Goal: Task Accomplishment & Management: Manage account settings

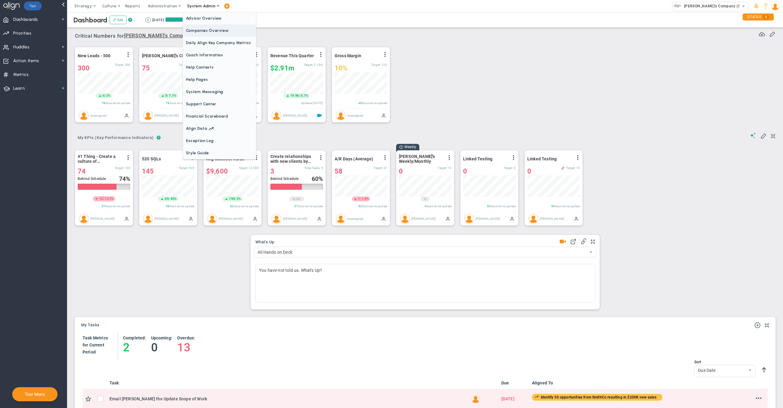
click at [208, 31] on span "Companies Overview" at bounding box center [219, 30] width 73 height 12
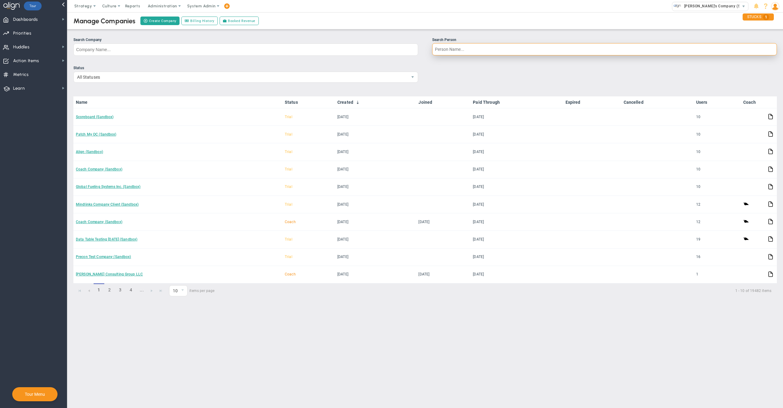
click at [458, 54] on input "Search Person" at bounding box center [604, 49] width 345 height 12
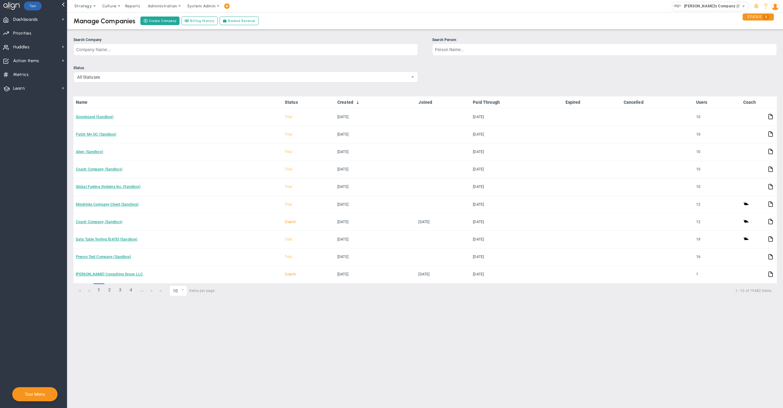
click at [547, 21] on div "Manage Companies Create Company Billing History Booked Revenue" at bounding box center [425, 20] width 728 height 17
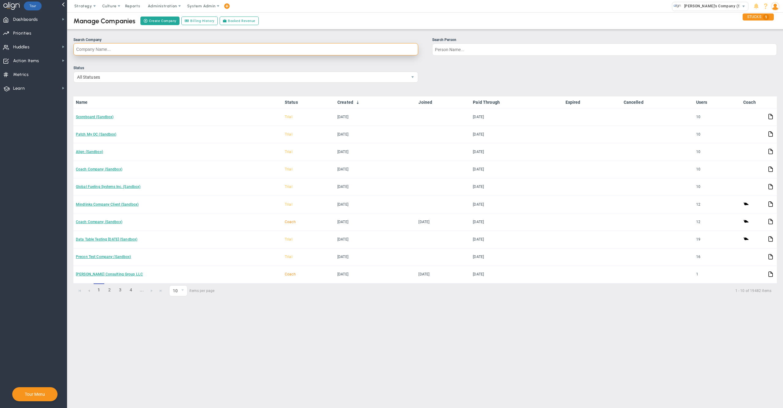
click at [230, 46] on input "Search Company" at bounding box center [245, 49] width 345 height 12
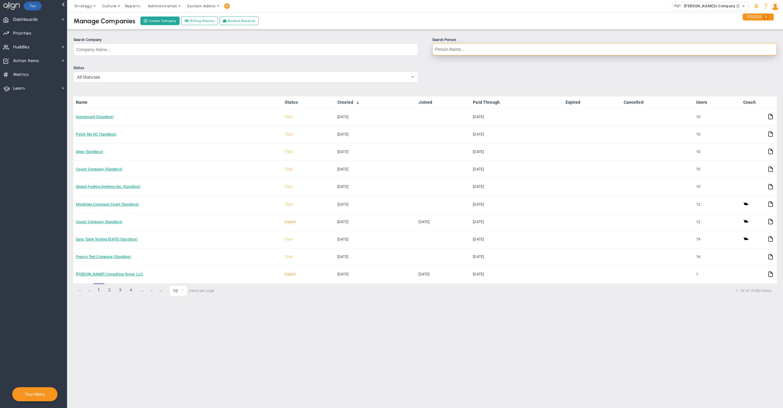
click at [443, 48] on input "Search Person" at bounding box center [604, 49] width 345 height 12
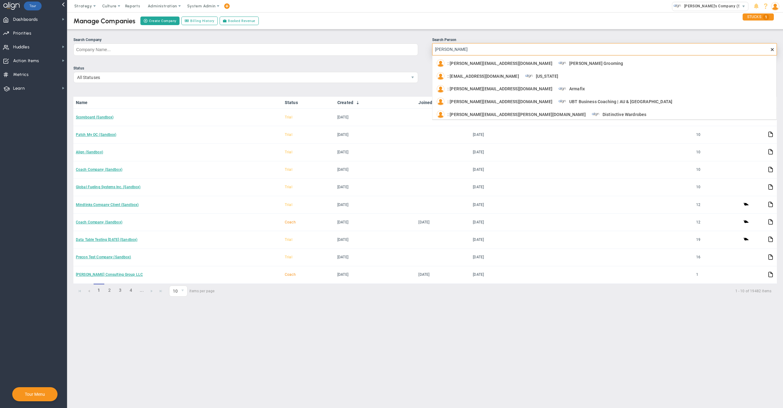
type input "[PERSON_NAME]"
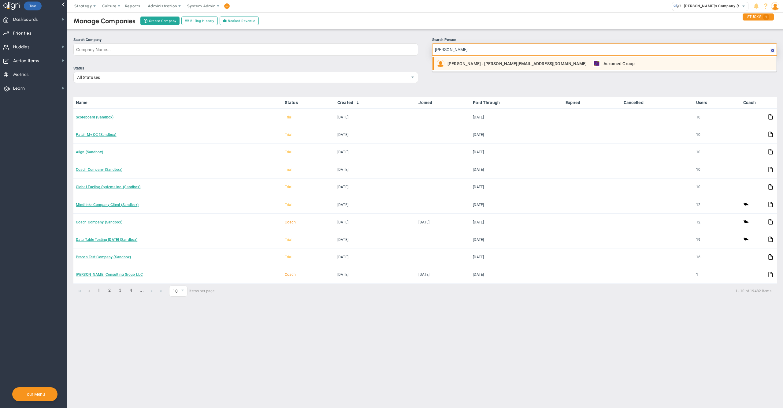
click at [477, 64] on span "[PERSON_NAME] : [PERSON_NAME][EMAIL_ADDRESS][DOMAIN_NAME]" at bounding box center [516, 63] width 139 height 4
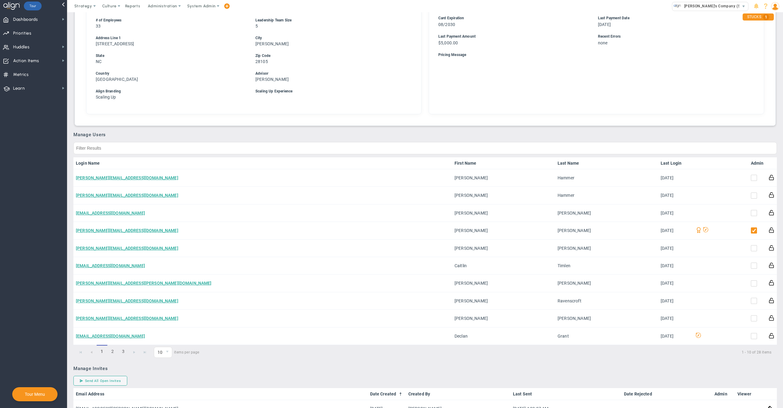
scroll to position [239, 0]
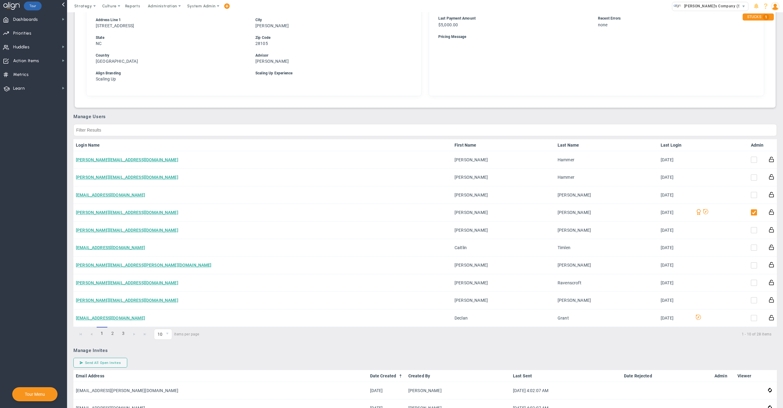
click at [752, 142] on link "Admin" at bounding box center [757, 144] width 13 height 5
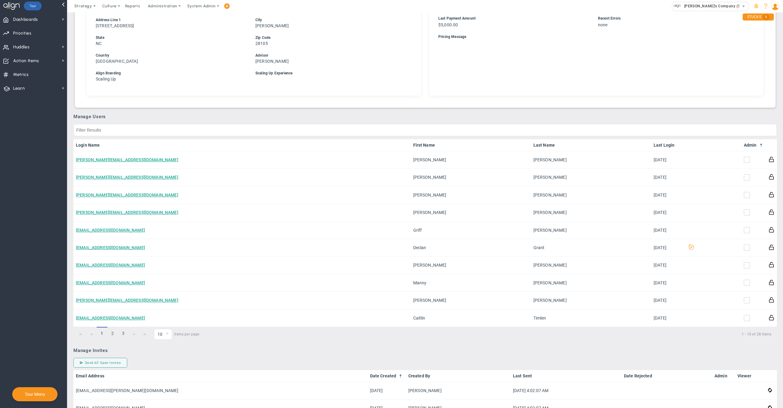
click at [749, 142] on link "Admin" at bounding box center [754, 144] width 20 height 5
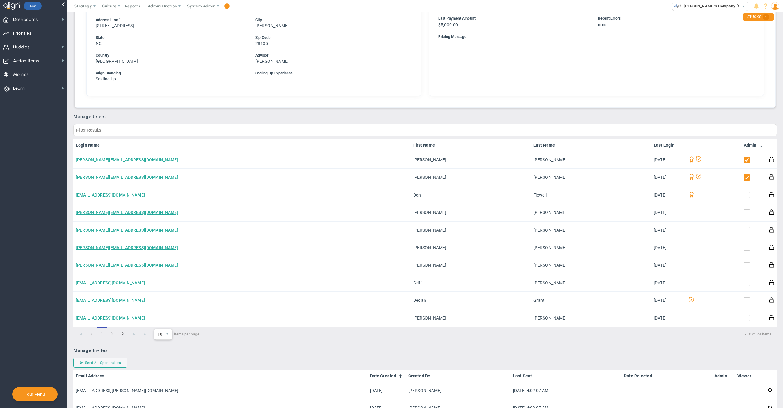
click at [162, 332] on span "10" at bounding box center [158, 334] width 9 height 10
click at [165, 368] on li "30" at bounding box center [162, 369] width 17 height 13
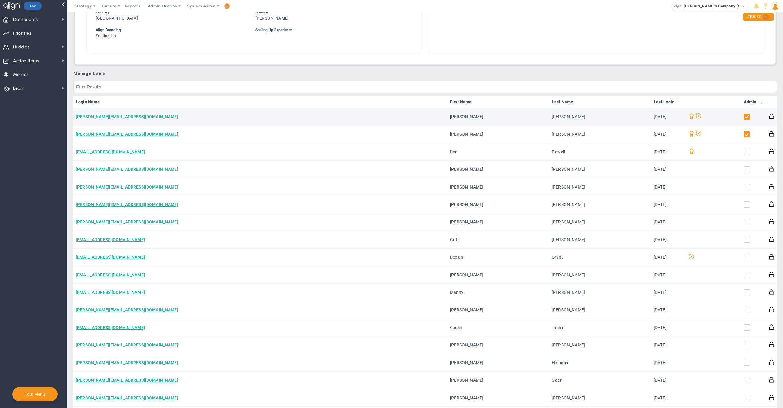
click at [94, 114] on link "[PERSON_NAME][EMAIL_ADDRESS][DOMAIN_NAME]" at bounding box center [127, 116] width 102 height 5
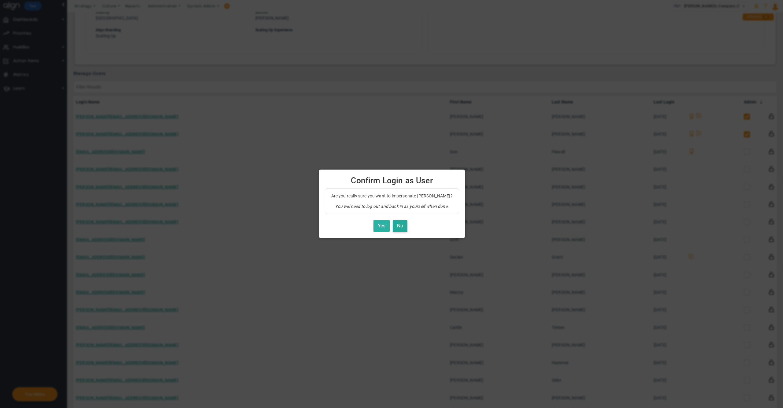
click at [378, 223] on button "Yes" at bounding box center [381, 226] width 16 height 12
